Goal: Find specific page/section: Find specific page/section

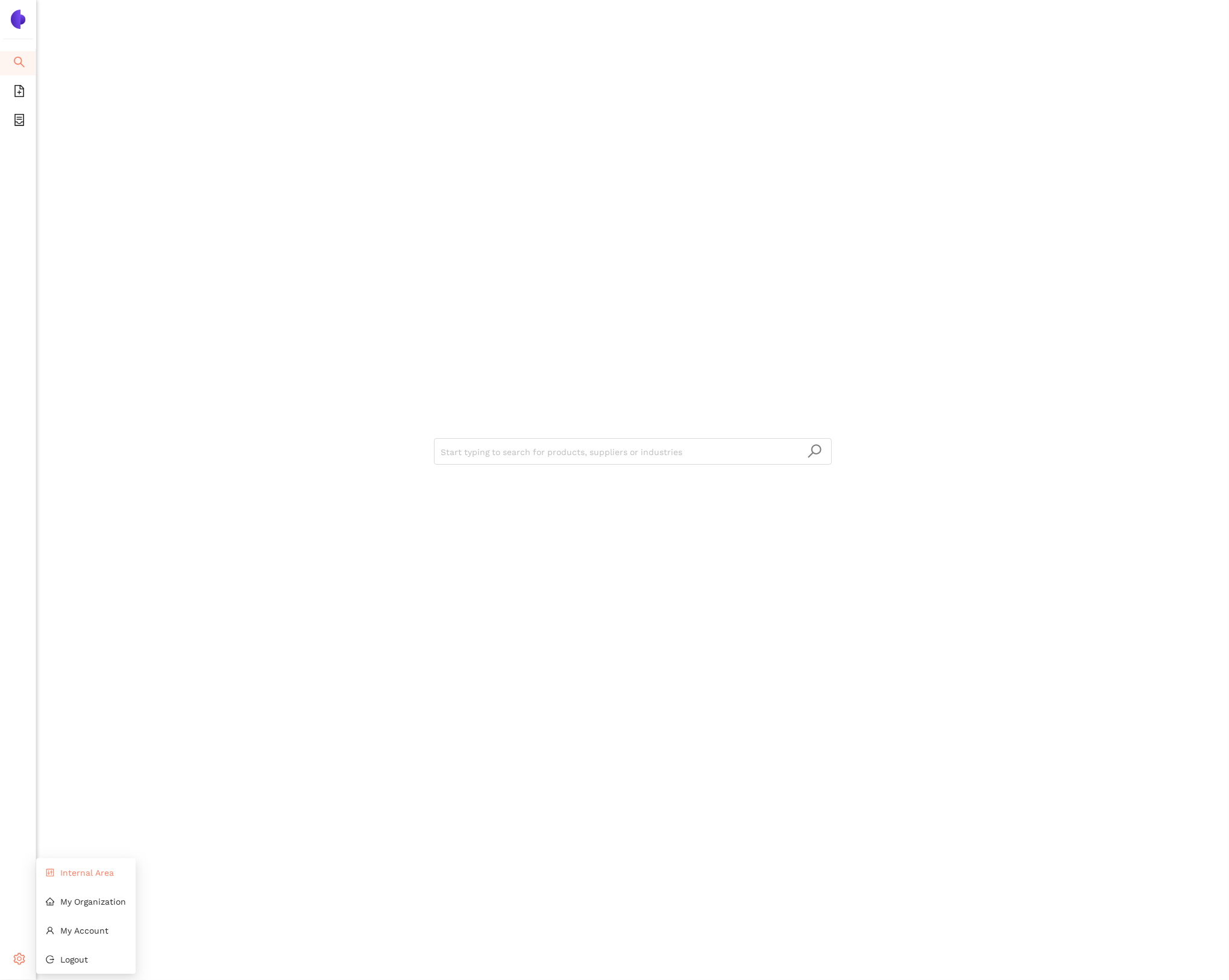
click at [81, 872] on span "Internal Area" at bounding box center [87, 872] width 54 height 9
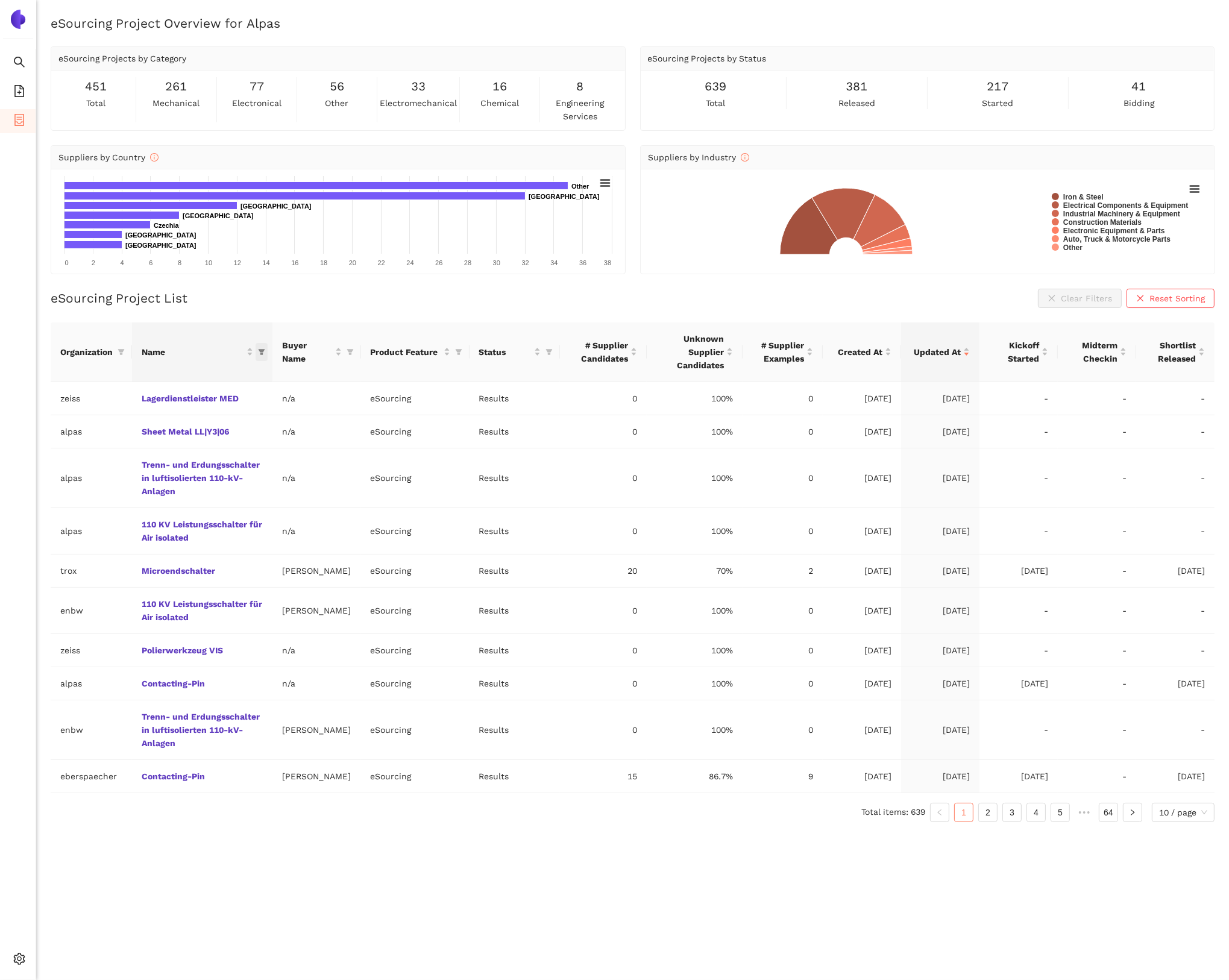
click at [265, 350] on icon "filter" at bounding box center [261, 352] width 6 height 6
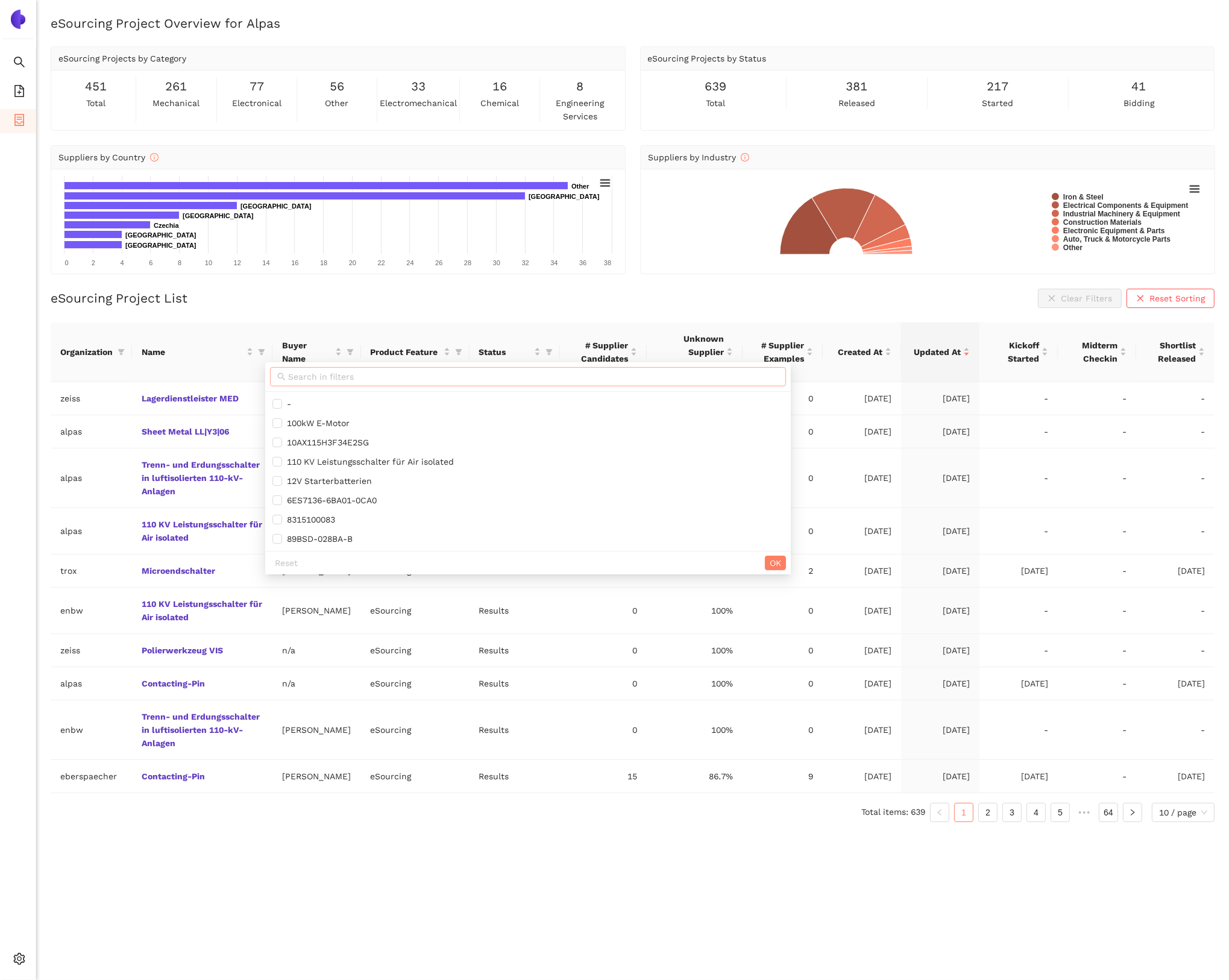
click at [294, 368] on span at bounding box center [528, 376] width 516 height 19
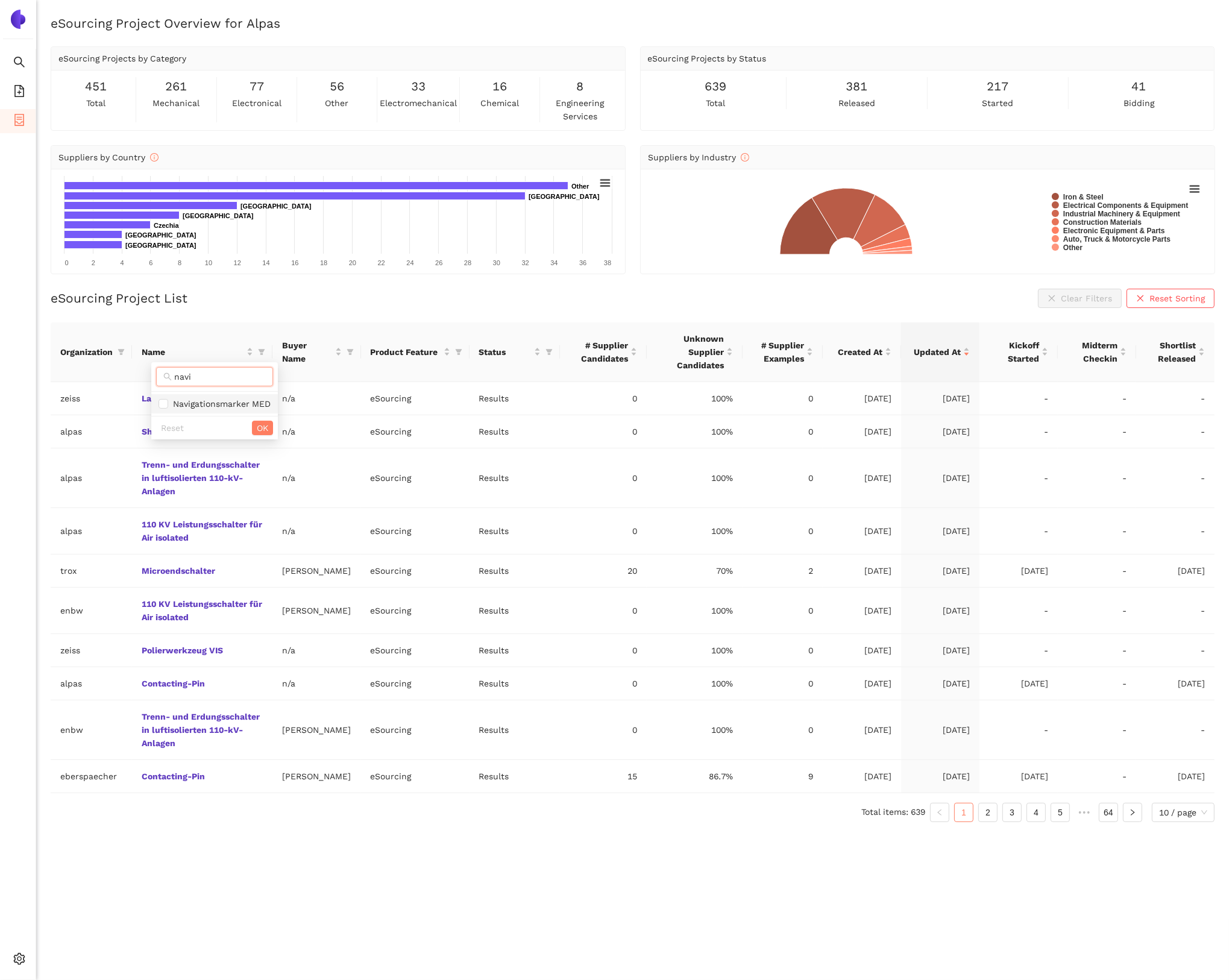
type input "navi"
click at [249, 409] on span "Navigationsmarker MED" at bounding box center [215, 403] width 112 height 13
checkbox input "true"
click at [258, 426] on span "OK" at bounding box center [263, 428] width 11 height 13
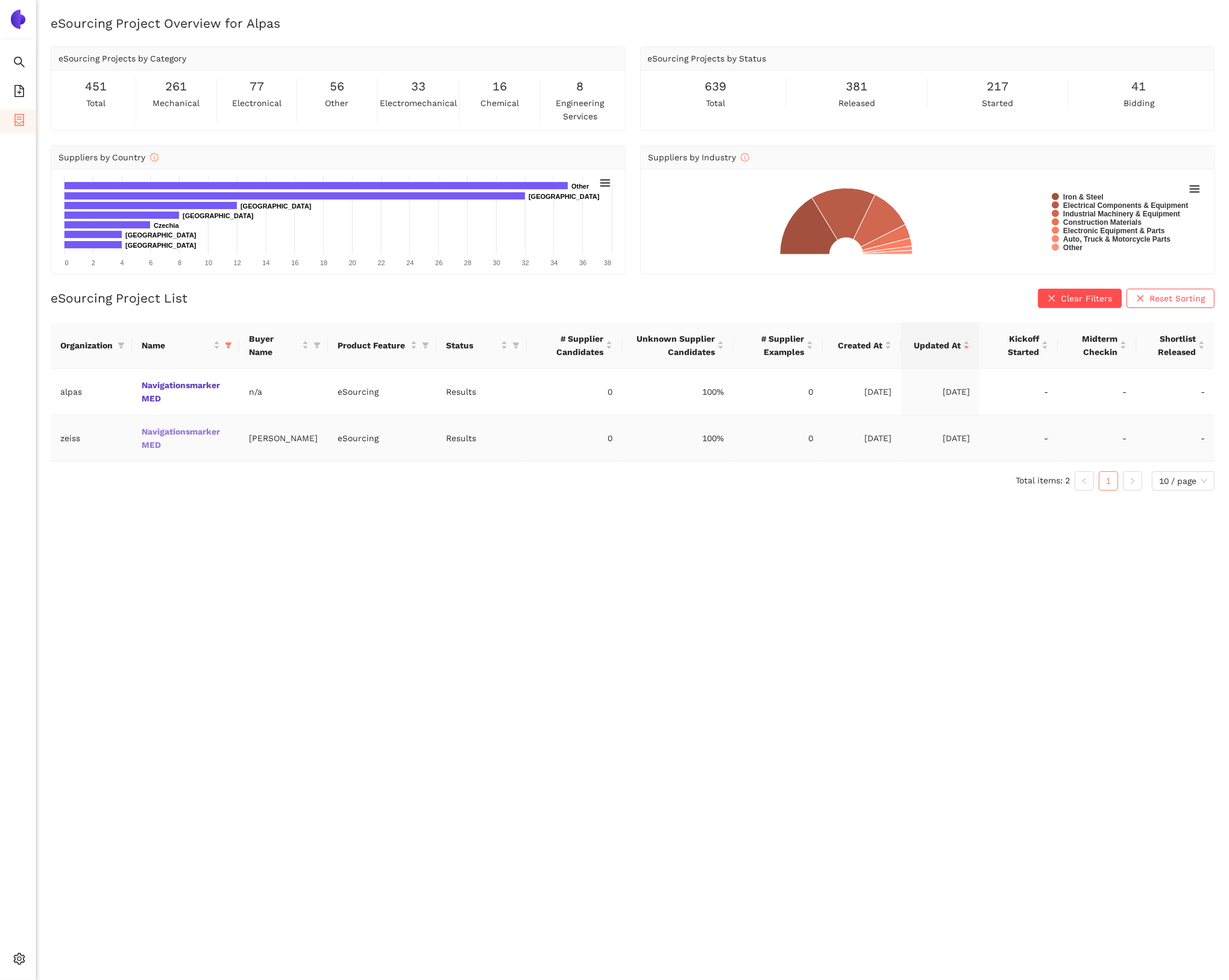
click at [0, 0] on link "Navigationsmarker MED" at bounding box center [0, 0] width 0 height 0
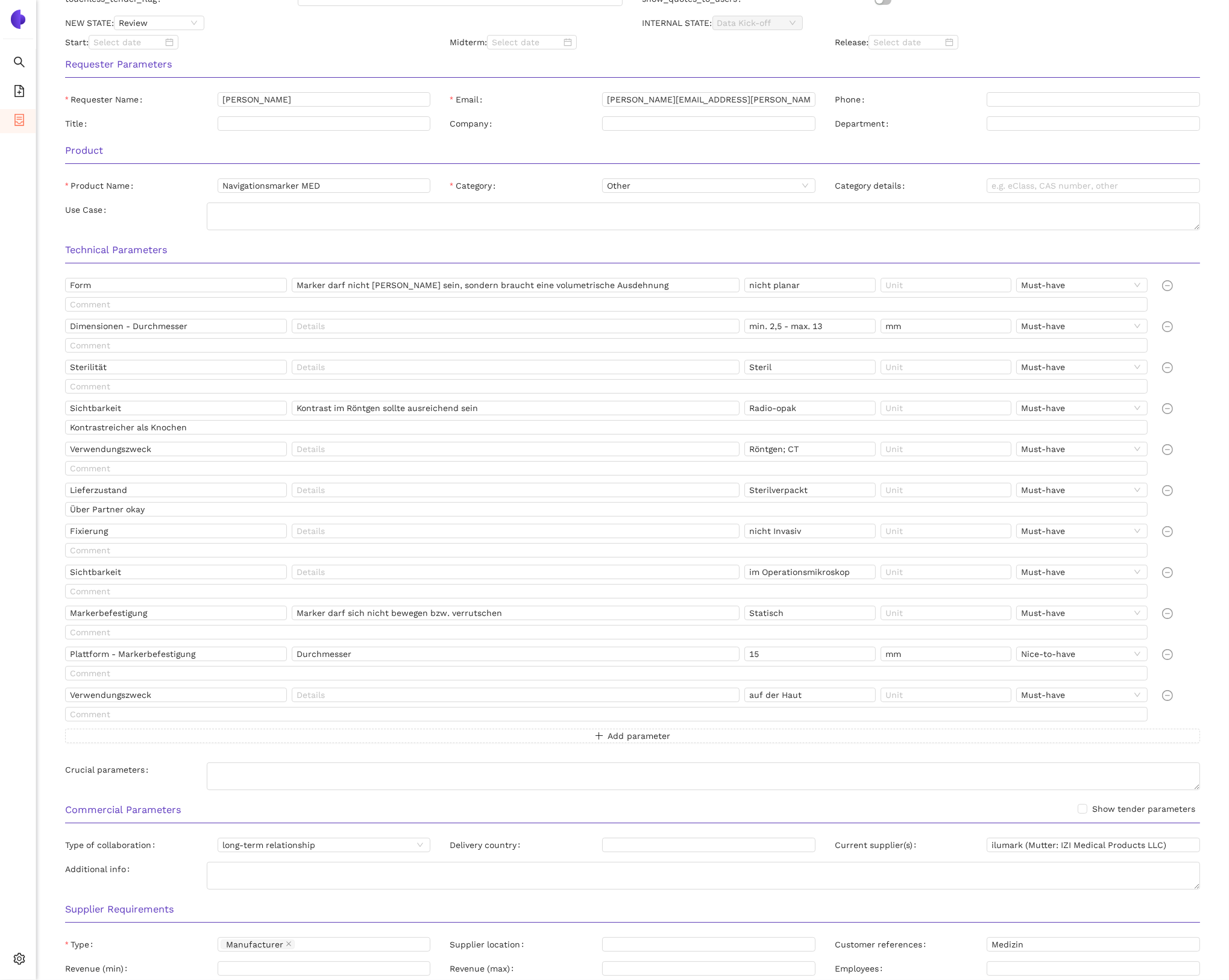
scroll to position [365, 0]
